Goal: Task Accomplishment & Management: Complete application form

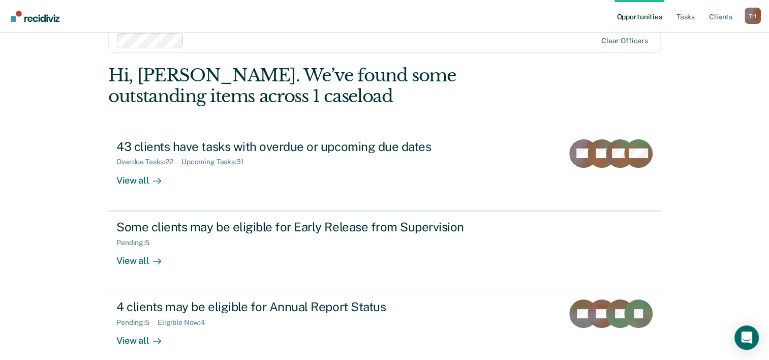
scroll to position [31, 0]
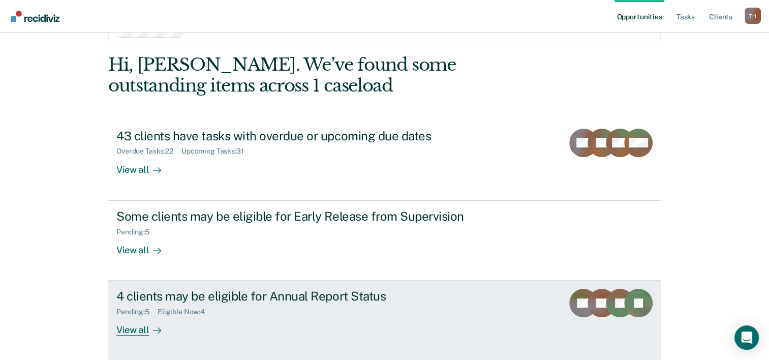
click at [284, 297] on div "4 clients may be eligible for Annual Report Status" at bounding box center [294, 296] width 357 height 15
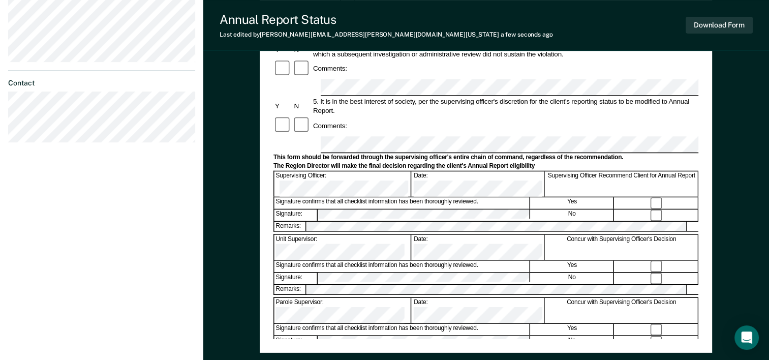
scroll to position [346, 0]
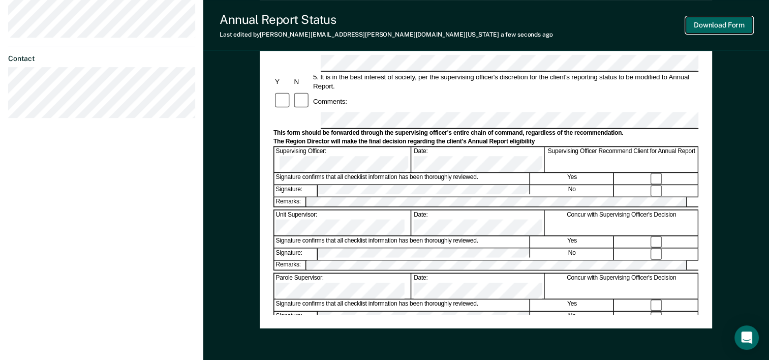
click at [725, 31] on button "Download Form" at bounding box center [719, 25] width 67 height 17
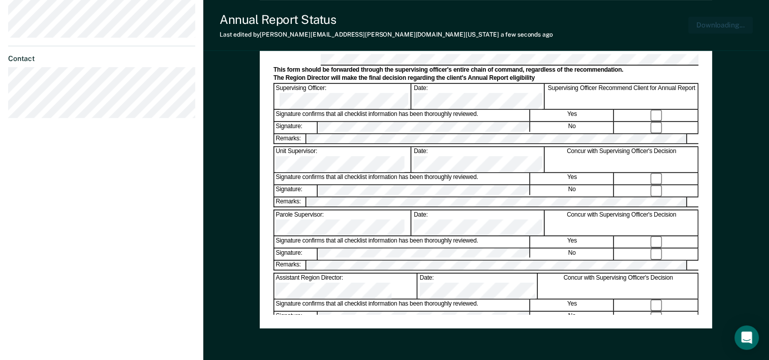
scroll to position [393, 0]
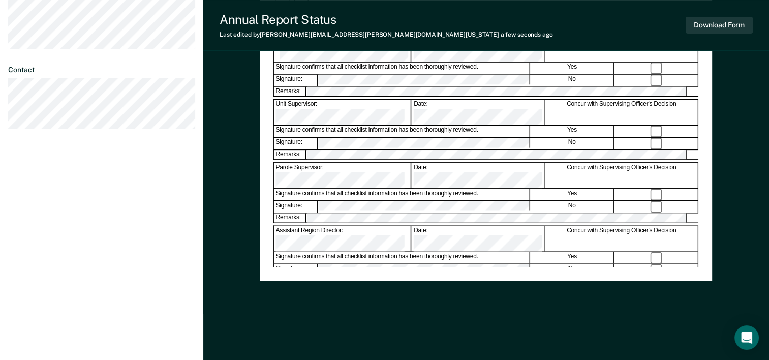
click at [108, 66] on dt "Contact" at bounding box center [101, 70] width 187 height 9
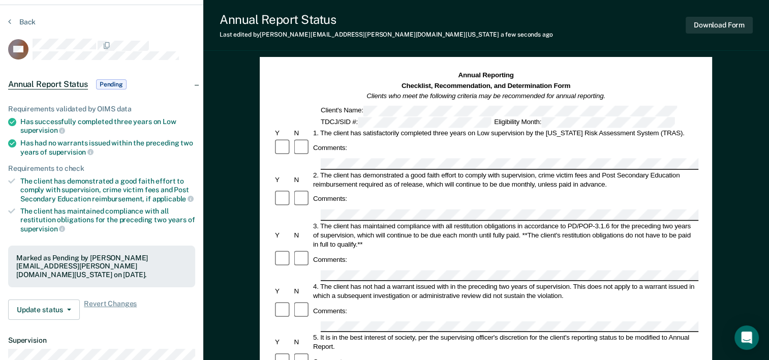
scroll to position [27, 0]
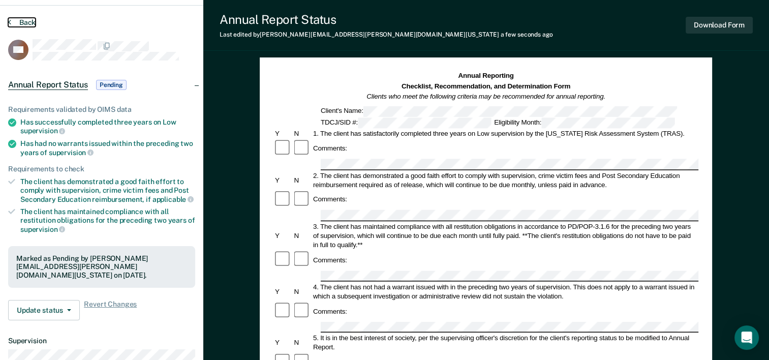
click at [22, 20] on button "Back" at bounding box center [21, 22] width 27 height 9
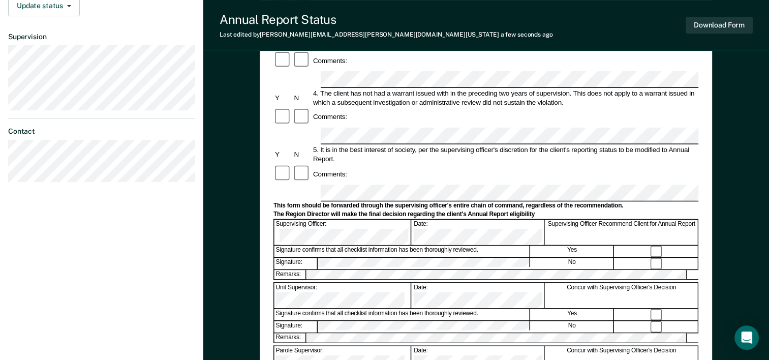
scroll to position [271, 0]
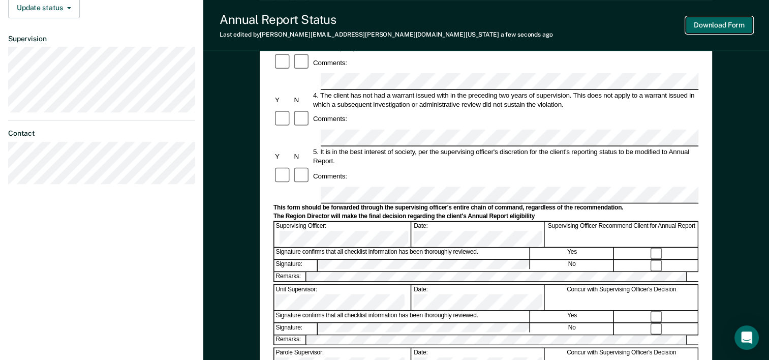
click at [728, 25] on button "Download Form" at bounding box center [719, 25] width 67 height 17
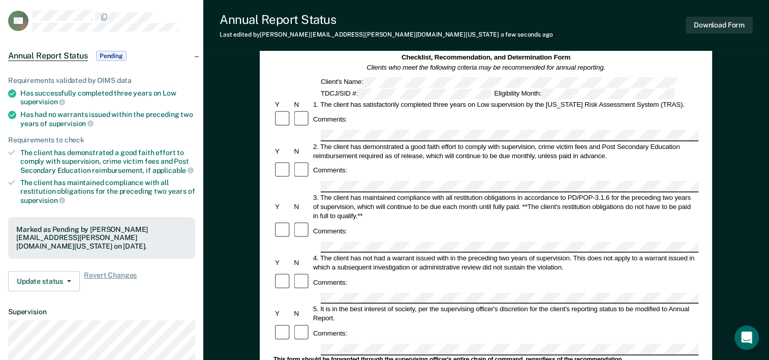
scroll to position [36, 0]
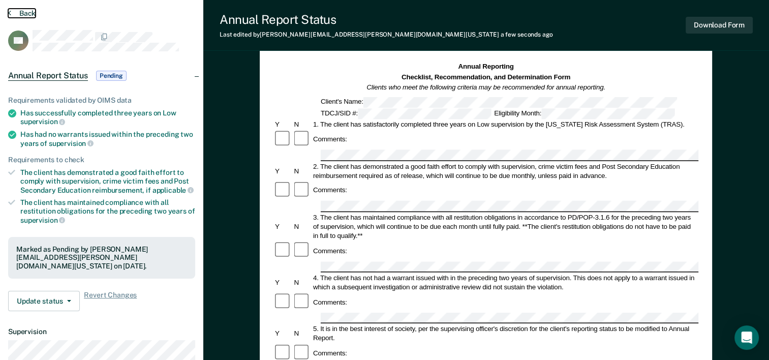
click at [19, 15] on button "Back" at bounding box center [21, 13] width 27 height 9
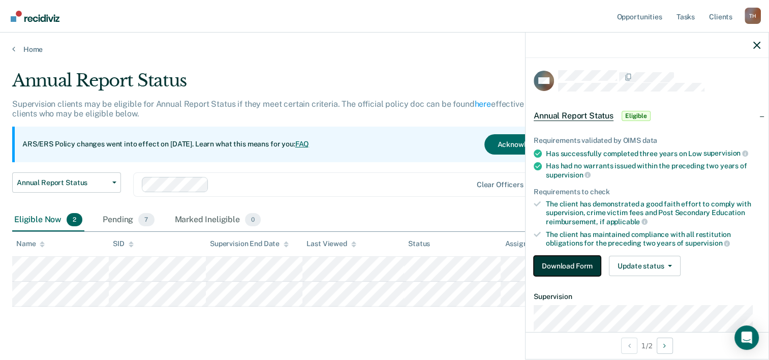
click at [567, 268] on button "Download Form" at bounding box center [567, 266] width 67 height 20
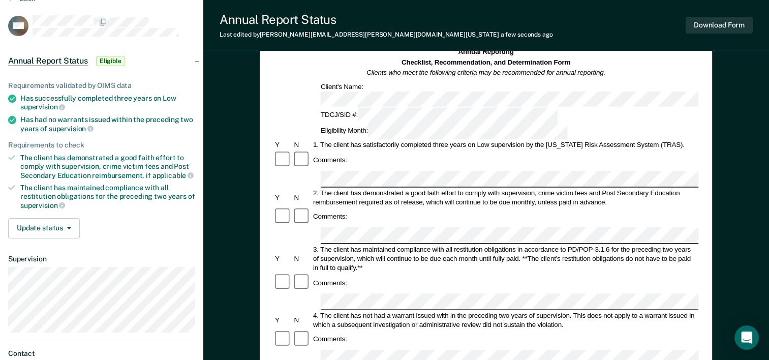
scroll to position [366, 0]
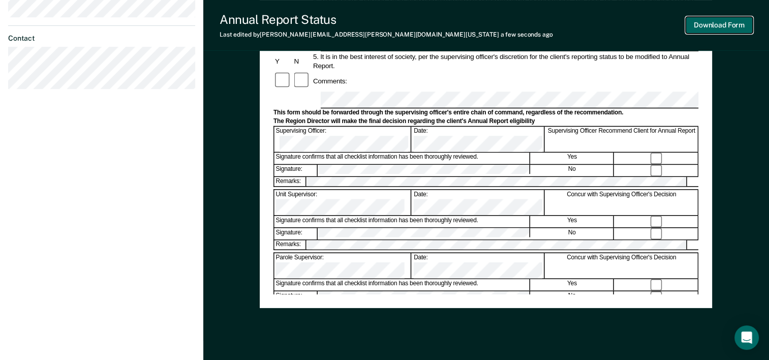
click at [740, 29] on button "Download Form" at bounding box center [719, 25] width 67 height 17
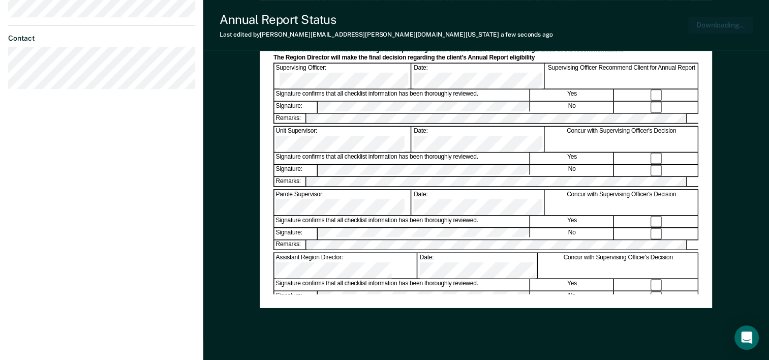
scroll to position [393, 0]
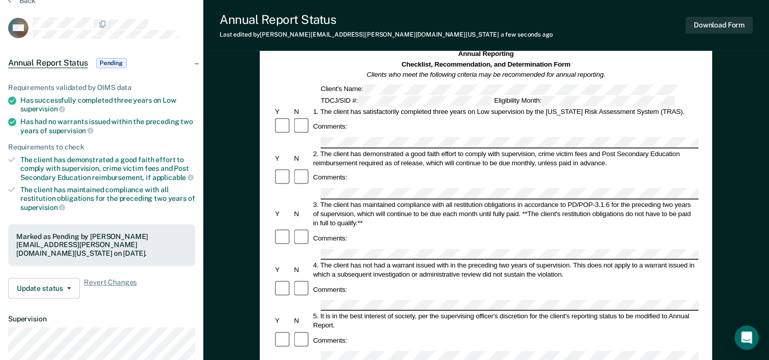
scroll to position [47, 0]
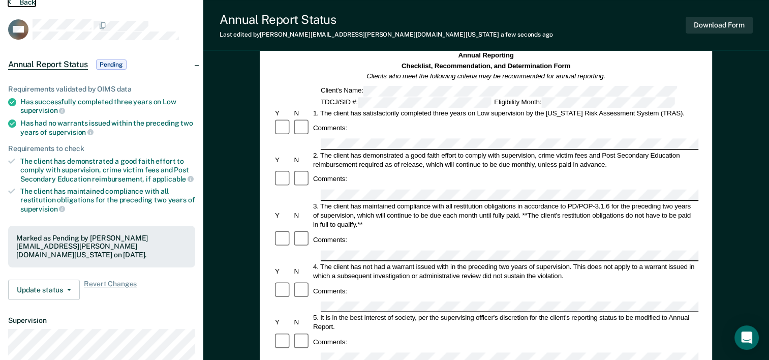
click at [27, 2] on button "Back" at bounding box center [21, 1] width 27 height 9
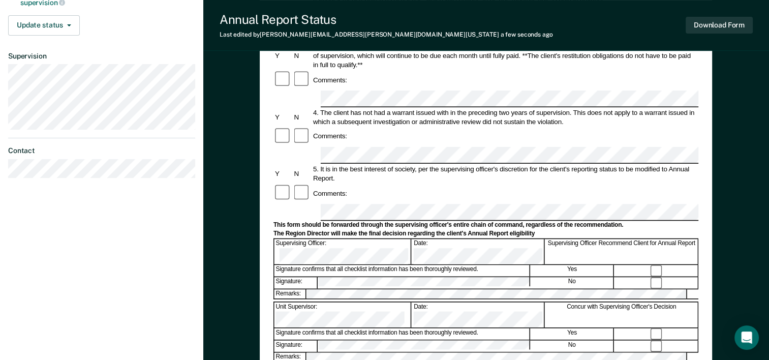
scroll to position [264, 0]
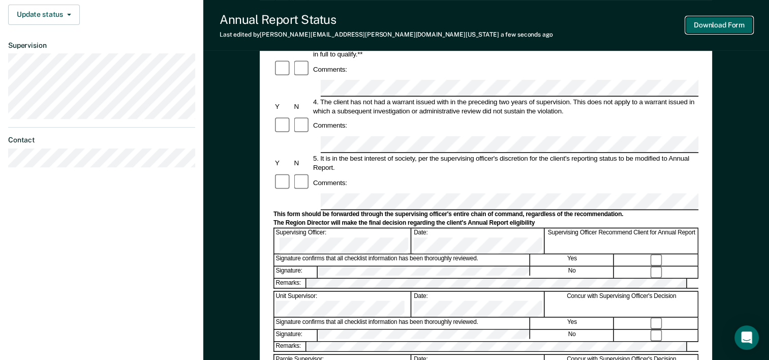
click at [726, 27] on button "Download Form" at bounding box center [719, 25] width 67 height 17
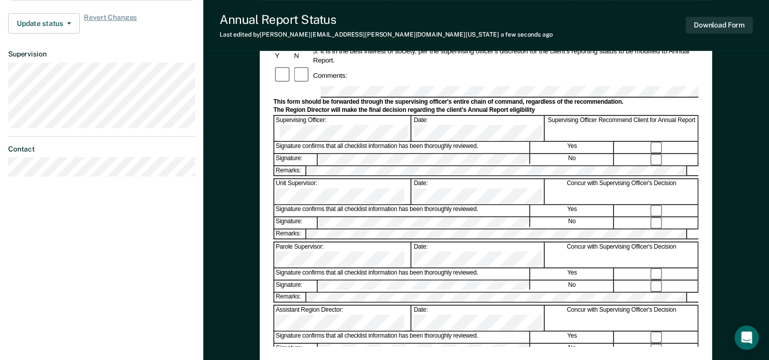
scroll to position [0, 0]
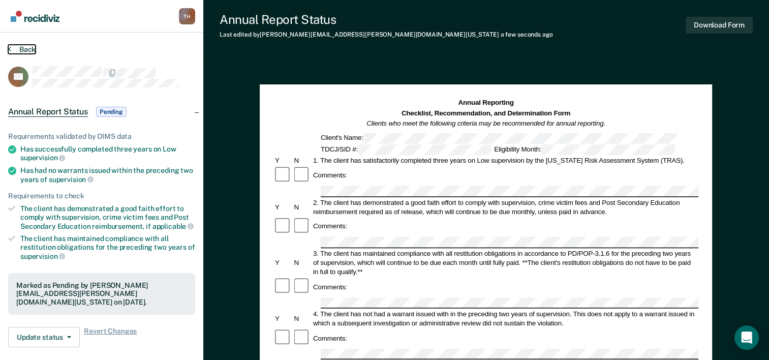
click at [34, 51] on button "Back" at bounding box center [21, 49] width 27 height 9
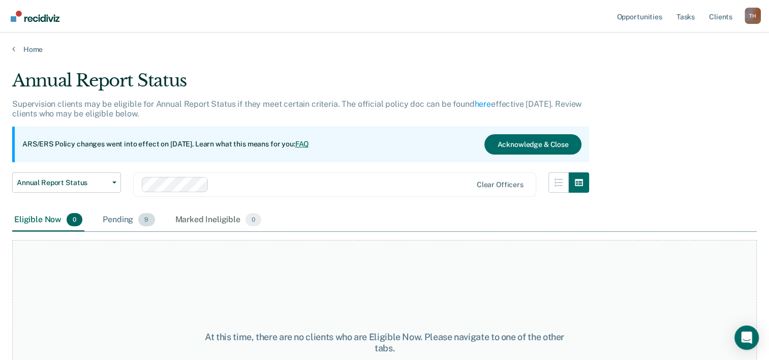
click at [120, 222] on div "Pending 9" at bounding box center [129, 220] width 56 height 22
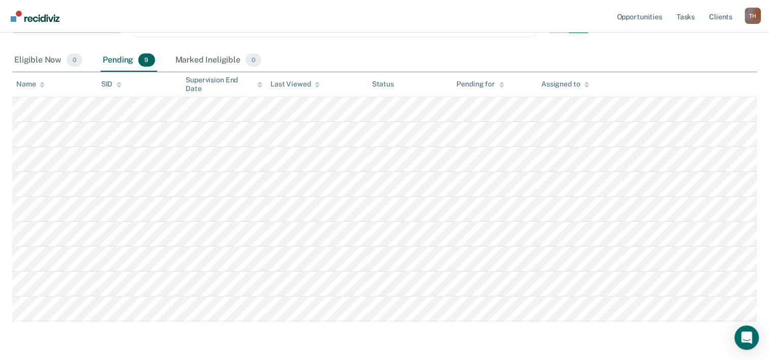
scroll to position [163, 0]
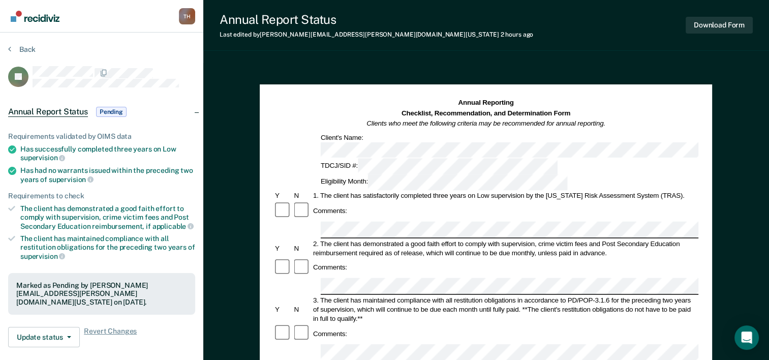
scroll to position [315, 0]
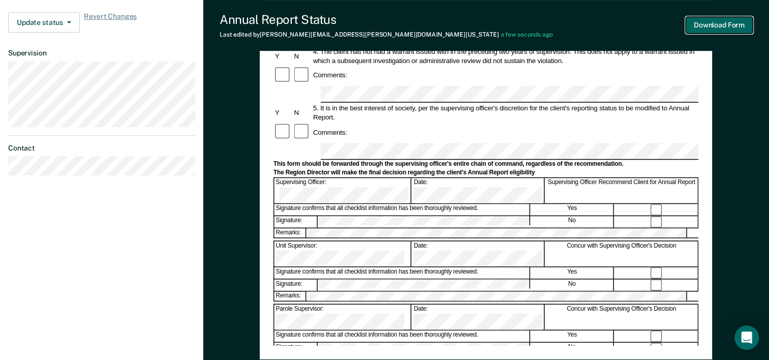
click at [718, 22] on button "Download Form" at bounding box center [719, 25] width 67 height 17
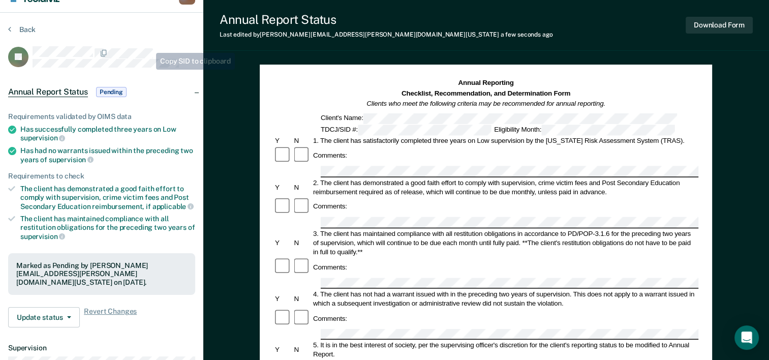
scroll to position [0, 0]
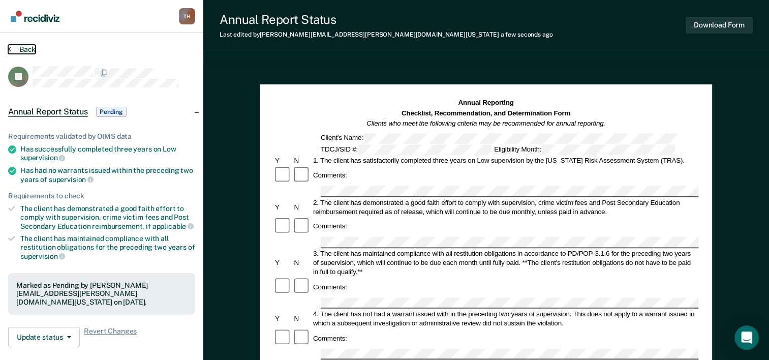
click at [24, 51] on button "Back" at bounding box center [21, 49] width 27 height 9
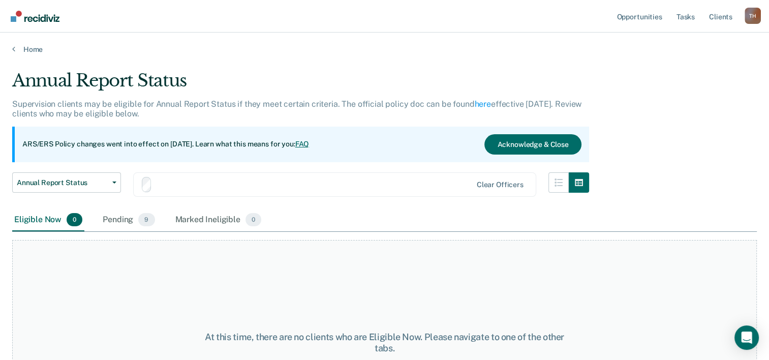
scroll to position [84, 0]
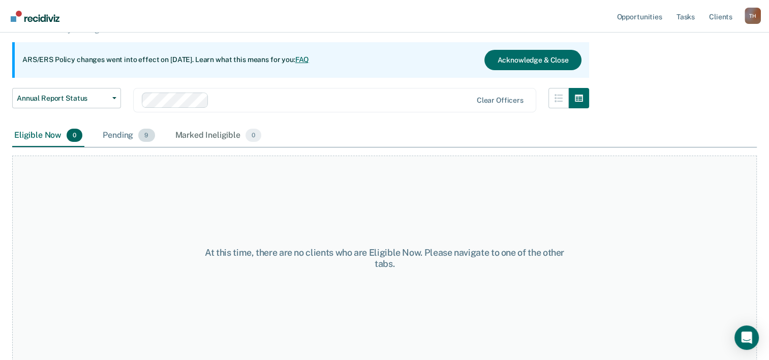
click at [113, 139] on div "Pending 9" at bounding box center [129, 136] width 56 height 22
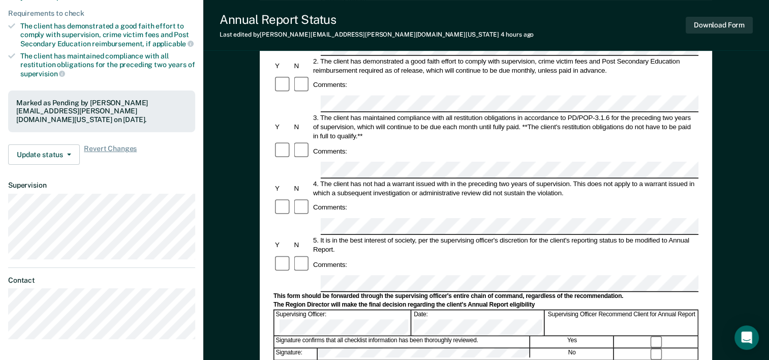
scroll to position [183, 0]
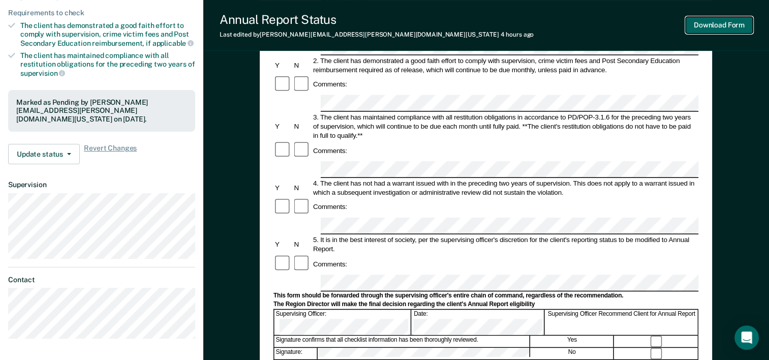
click at [714, 22] on button "Download Form" at bounding box center [719, 25] width 67 height 17
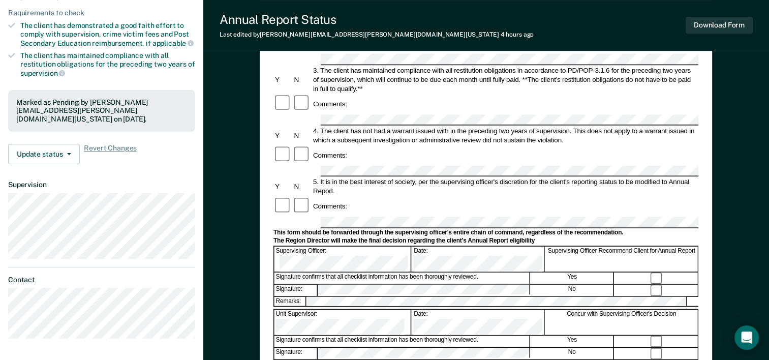
click at [565, 126] on div "4. The client has not had a warrant issued with in the preceding two years of s…" at bounding box center [505, 135] width 387 height 18
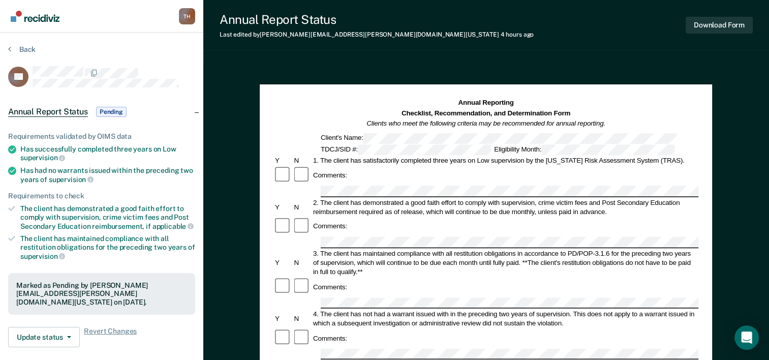
click at [26, 41] on section "Back LS Annual Report Status Pending Requirements validated by OIMS data Has su…" at bounding box center [101, 287] width 203 height 509
click at [29, 52] on button "Back" at bounding box center [21, 49] width 27 height 9
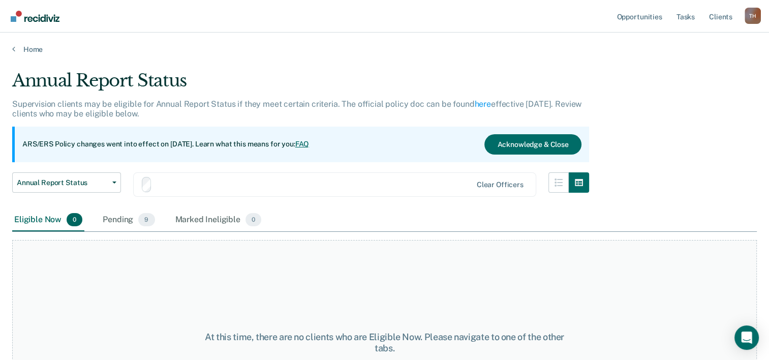
scroll to position [84, 0]
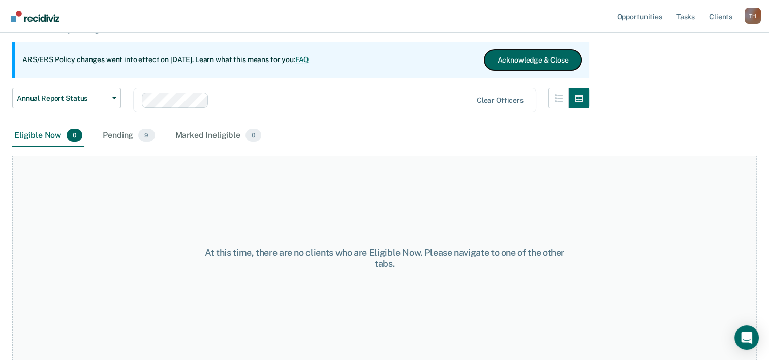
click at [539, 53] on button "Acknowledge & Close" at bounding box center [533, 60] width 97 height 20
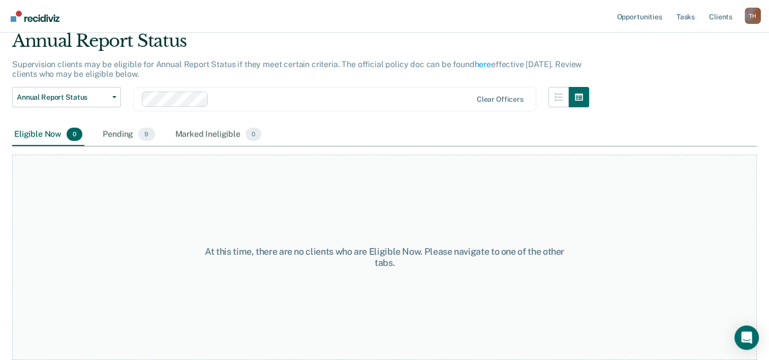
scroll to position [39, 0]
